Goal: Information Seeking & Learning: Understand process/instructions

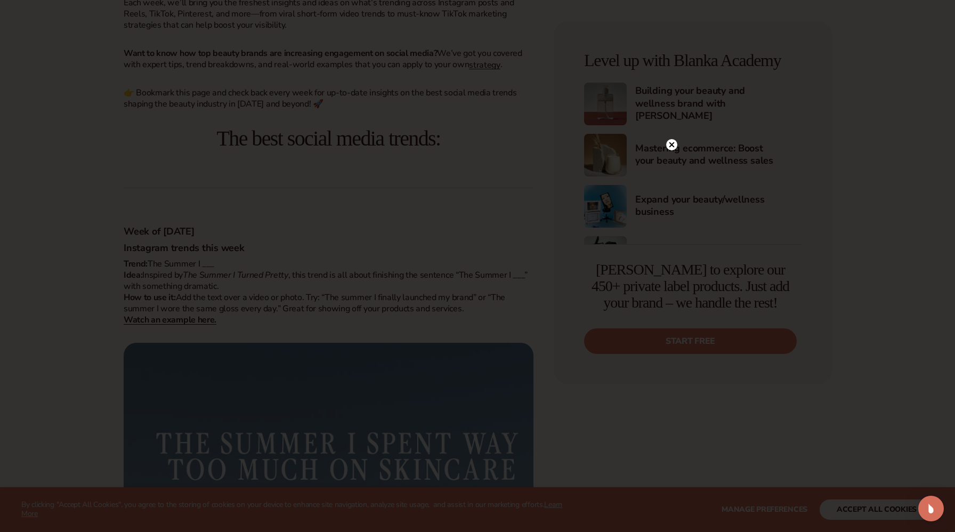
scroll to position [546, 0]
click at [671, 142] on circle at bounding box center [671, 144] width 11 height 11
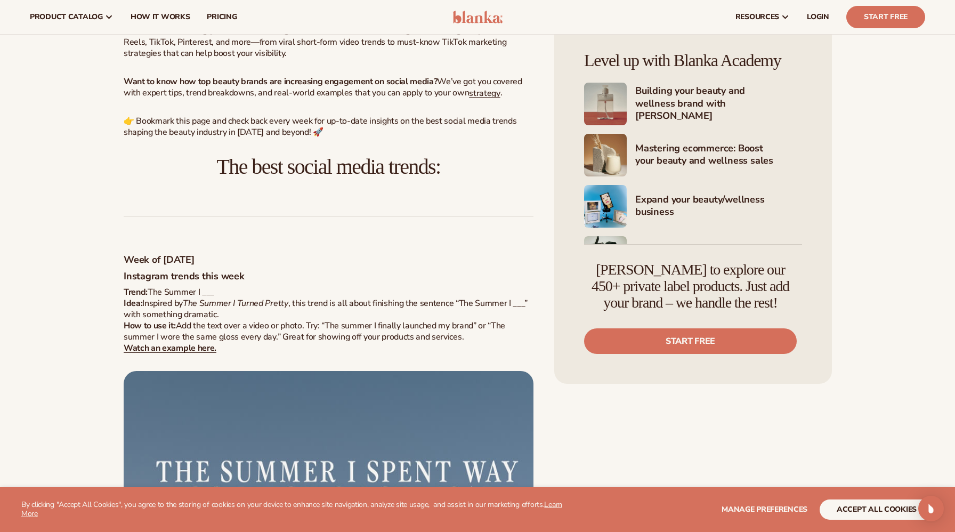
scroll to position [0, 0]
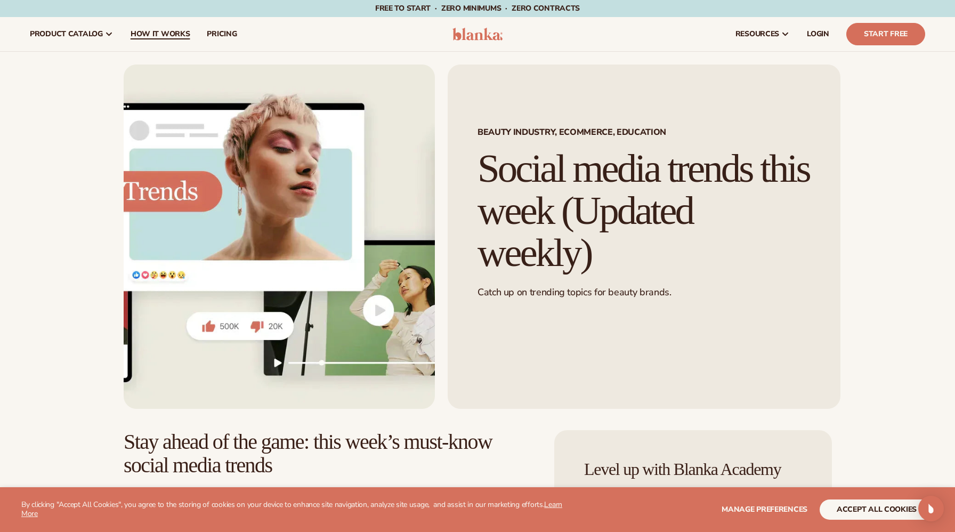
click at [151, 33] on span "How It Works" at bounding box center [161, 34] width 60 height 9
